Goal: Task Accomplishment & Management: Manage account settings

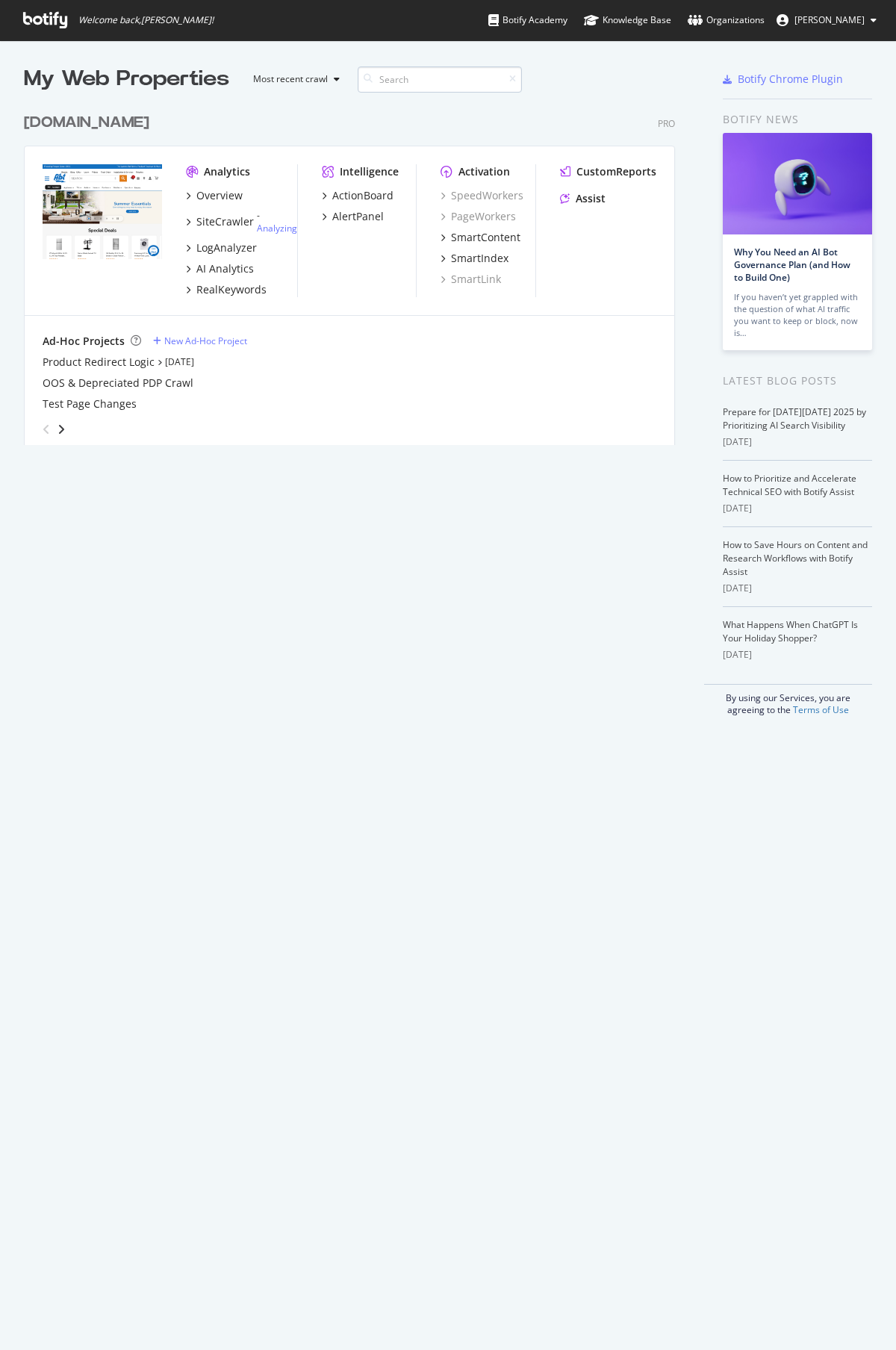
scroll to position [351, 663]
click at [90, 209] on img "grid" at bounding box center [102, 212] width 120 height 96
click at [234, 289] on div "RealKeywords" at bounding box center [232, 290] width 70 height 15
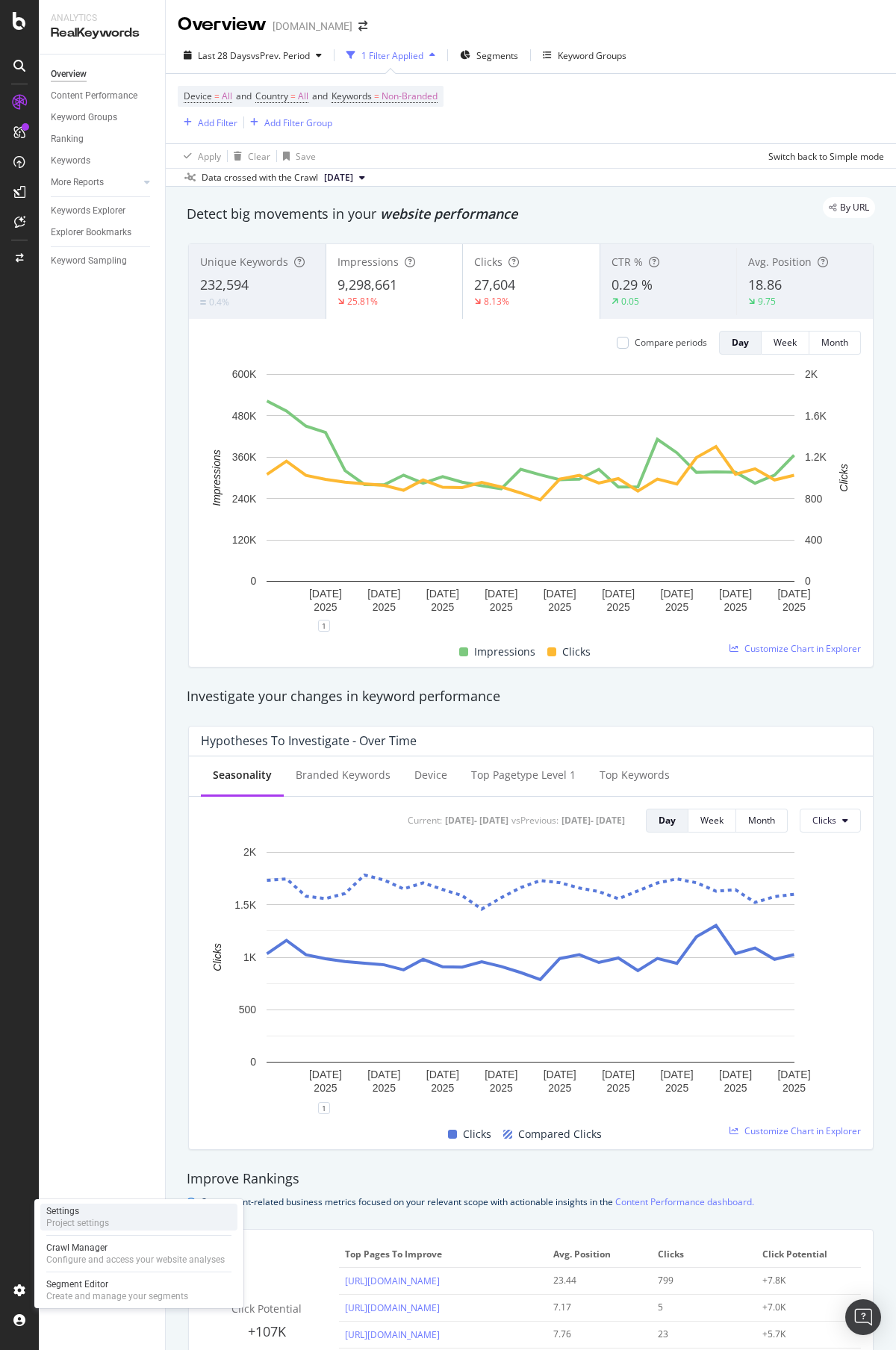
click at [116, 1216] on div "Settings Project settings" at bounding box center [139, 1217] width 197 height 27
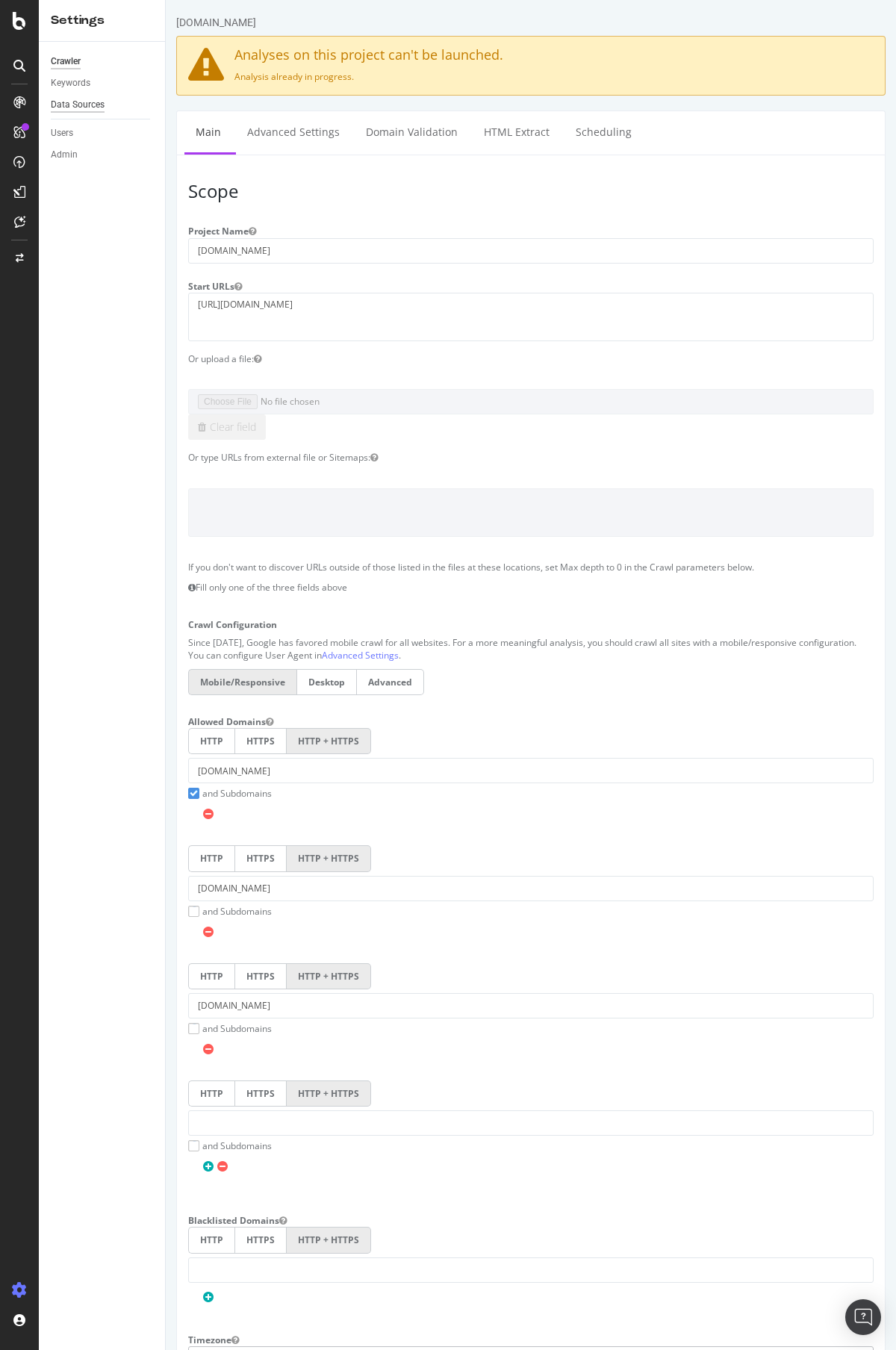
click at [72, 102] on div "Data Sources" at bounding box center [78, 104] width 54 height 16
